Goal: Information Seeking & Learning: Learn about a topic

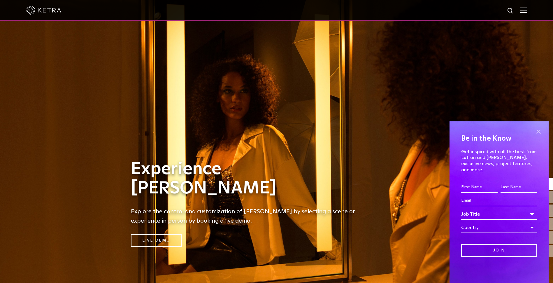
click at [538, 136] on span at bounding box center [538, 131] width 9 height 9
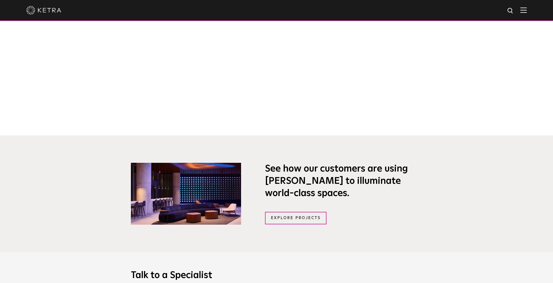
scroll to position [379, 0]
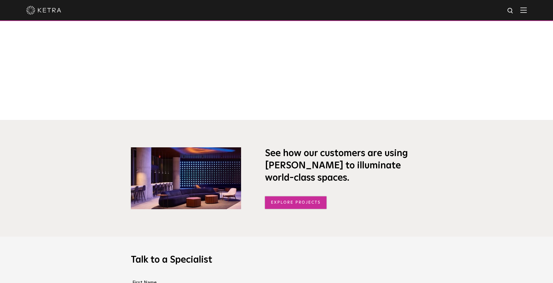
click at [294, 203] on link "Explore Projects" at bounding box center [296, 202] width 62 height 13
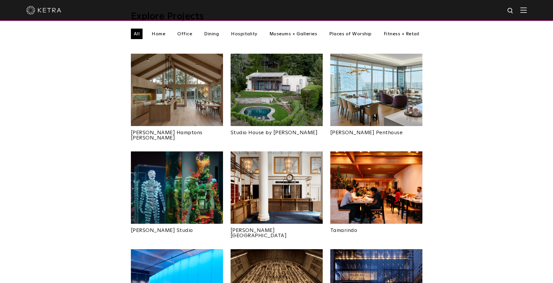
scroll to position [262, 0]
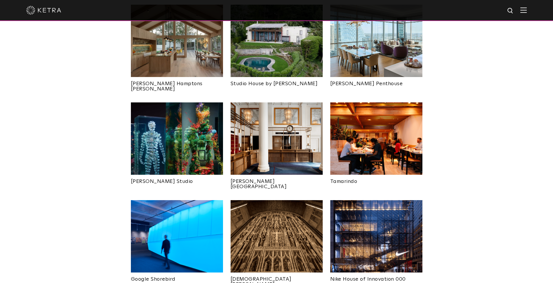
click at [181, 123] on img at bounding box center [177, 138] width 92 height 72
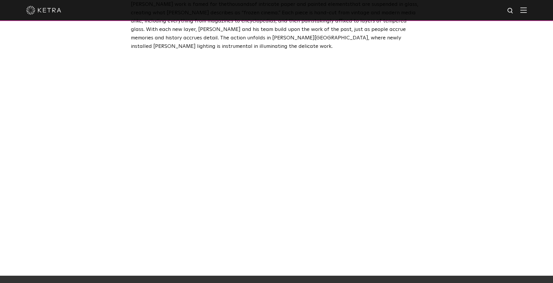
scroll to position [408, 0]
